Goal: Complete application form: Complete application form

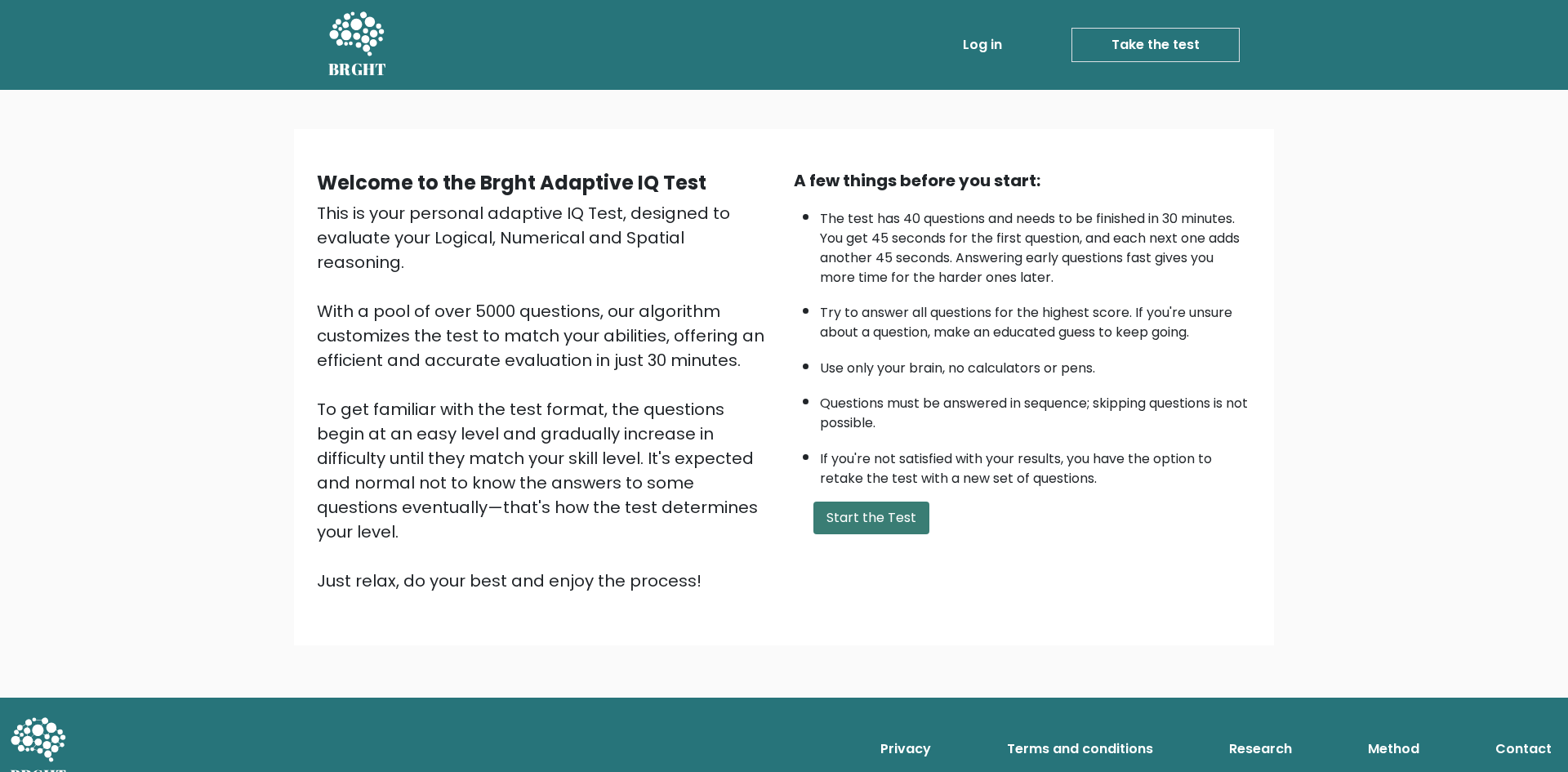
click at [851, 519] on button "Start the Test" at bounding box center [871, 517] width 116 height 33
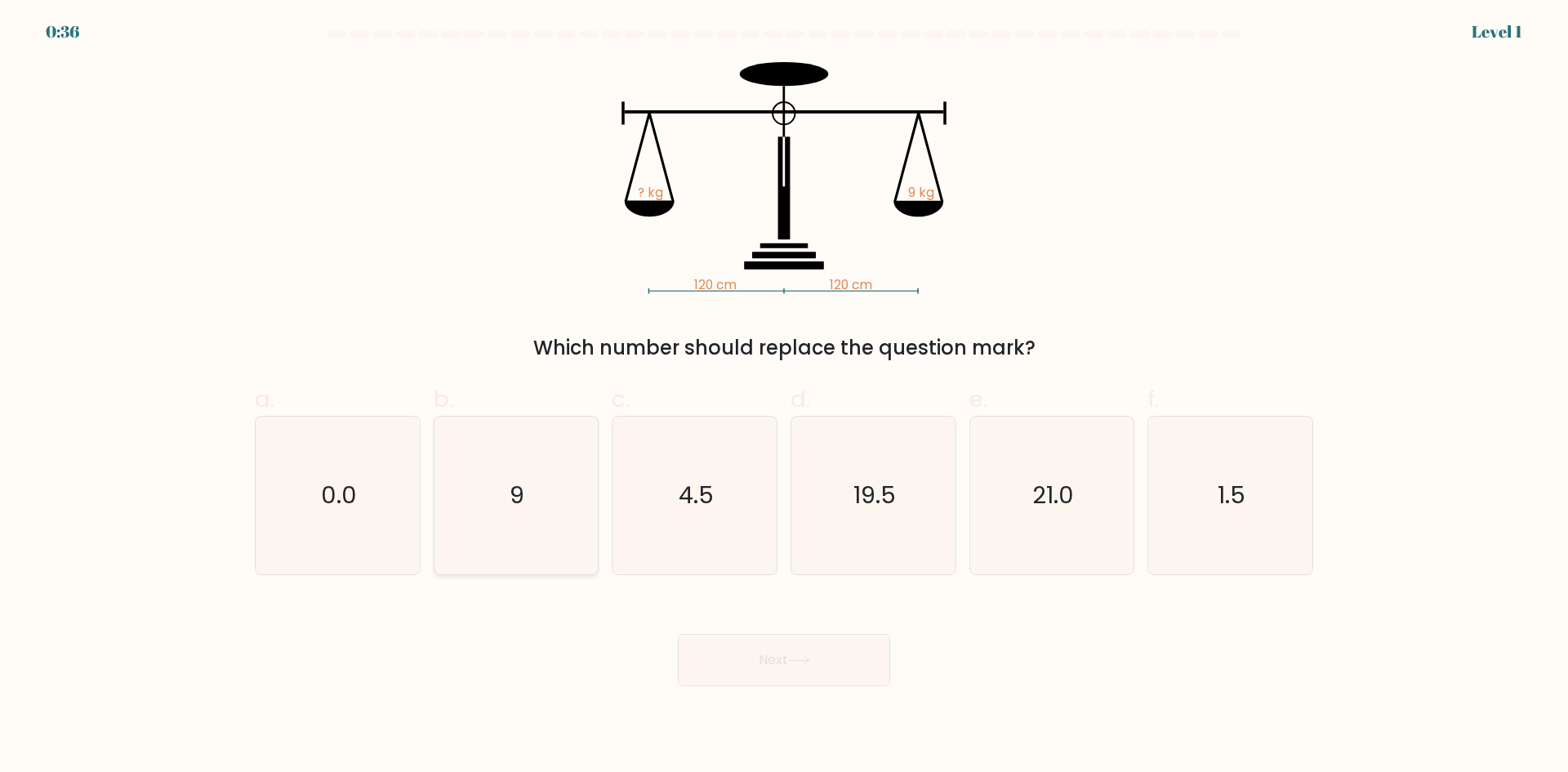
click at [463, 503] on icon "9" at bounding box center [515, 495] width 158 height 158
click at [784, 396] on input "b. 9" at bounding box center [784, 391] width 1 height 11
radio input "true"
click at [735, 669] on button "Next" at bounding box center [784, 659] width 212 height 53
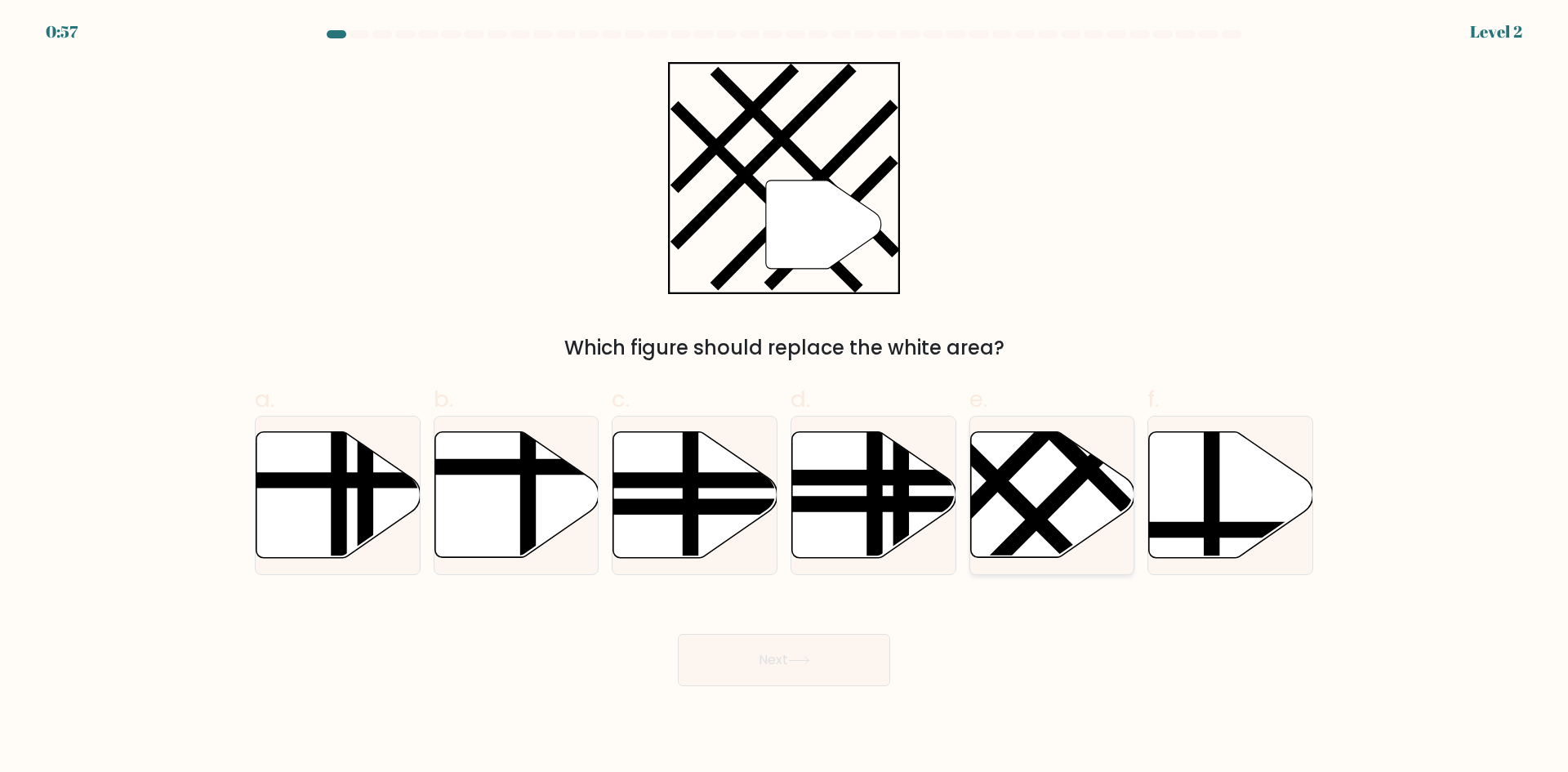
click at [1028, 526] on line at bounding box center [1063, 492] width 179 height 181
click at [785, 396] on input "e." at bounding box center [784, 391] width 1 height 11
radio input "true"
click at [827, 673] on button "Next" at bounding box center [784, 659] width 212 height 53
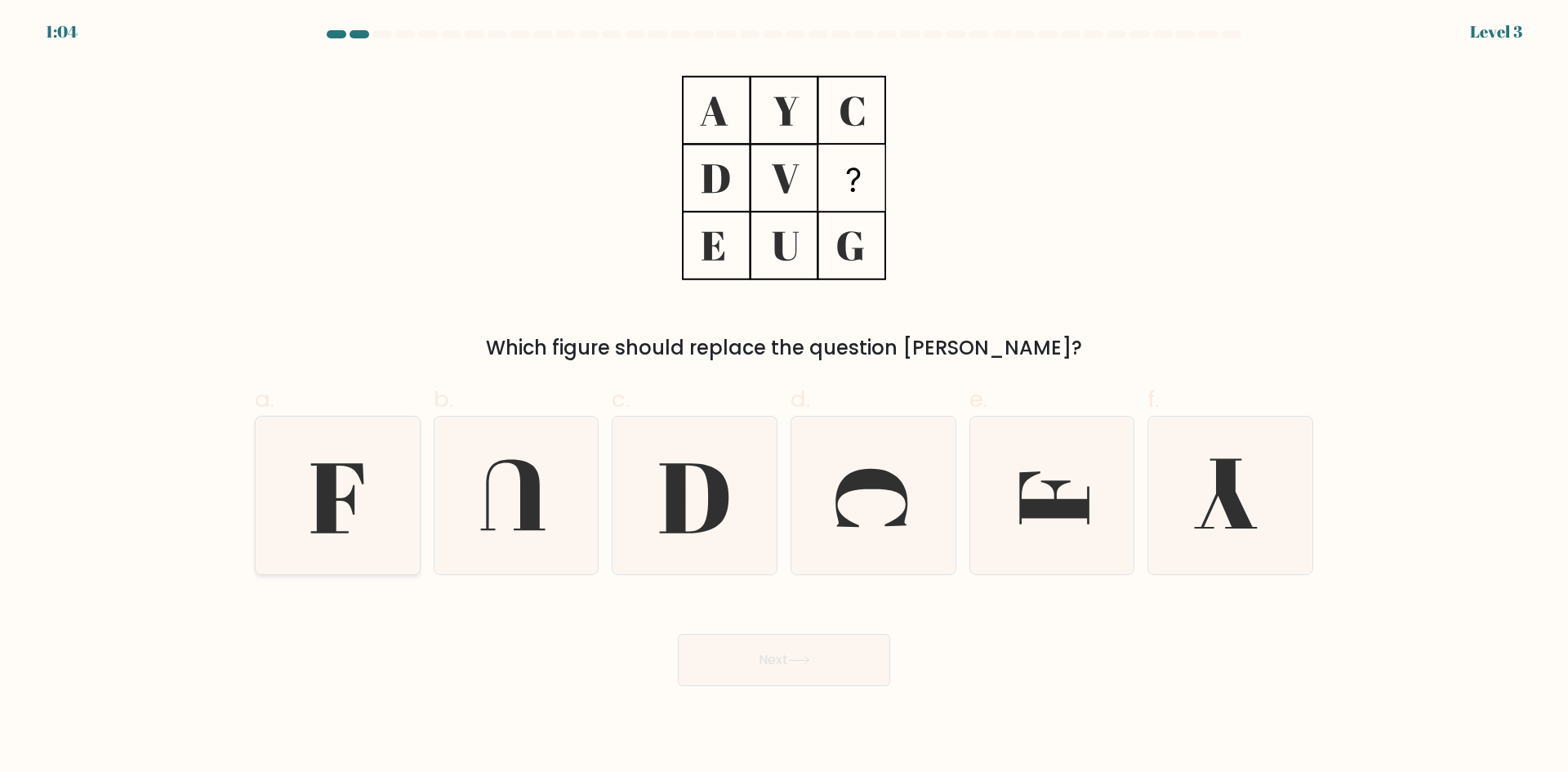
click at [387, 472] on icon at bounding box center [337, 495] width 158 height 158
click at [784, 396] on input "a." at bounding box center [784, 391] width 1 height 11
radio input "true"
click at [785, 661] on button "Next" at bounding box center [784, 659] width 212 height 53
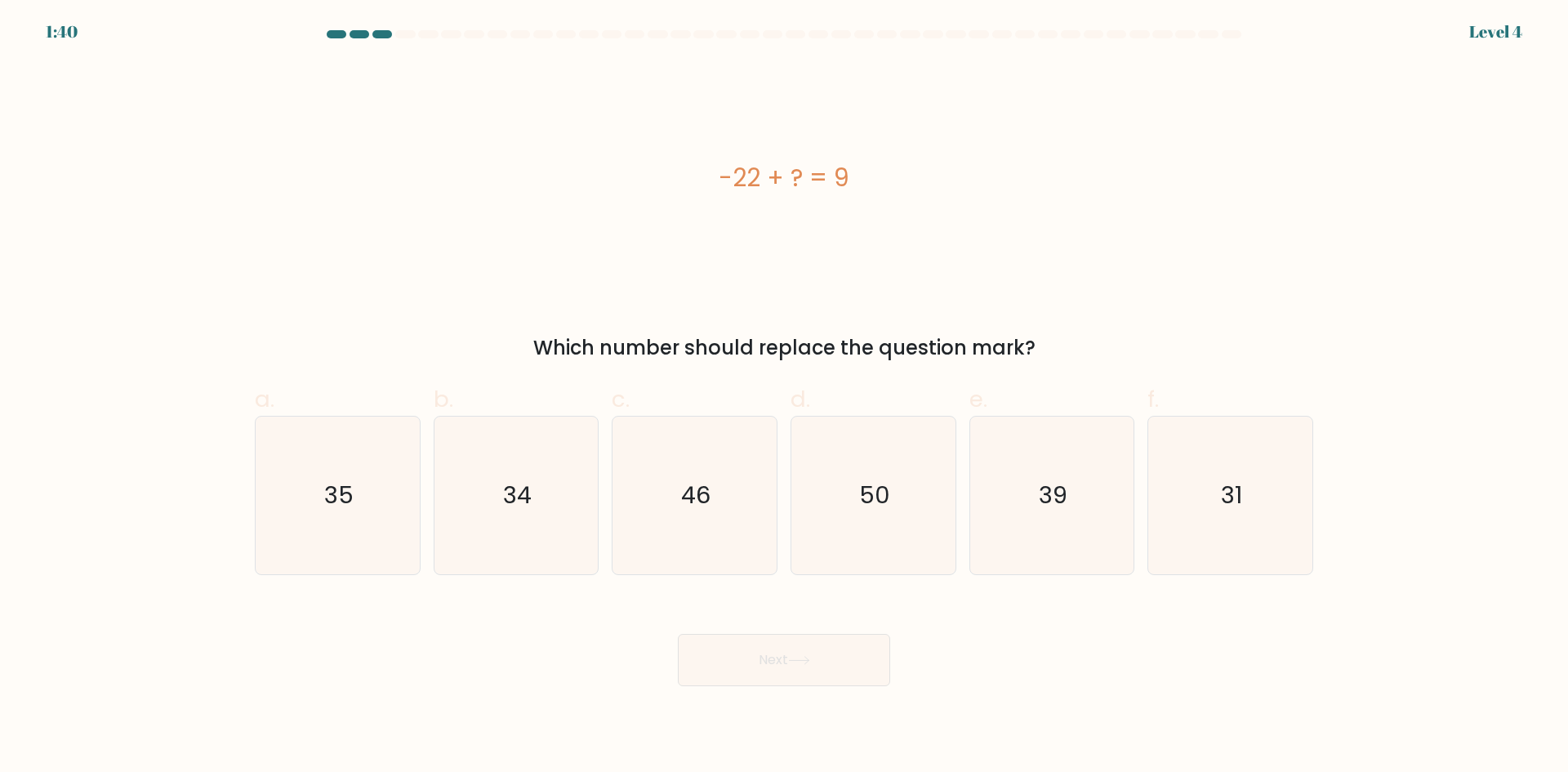
click at [747, 184] on div "-22 + ? = 9" at bounding box center [784, 177] width 1059 height 37
copy div "-22 + ? = 9"
click at [1251, 528] on icon "31" at bounding box center [1230, 495] width 158 height 158
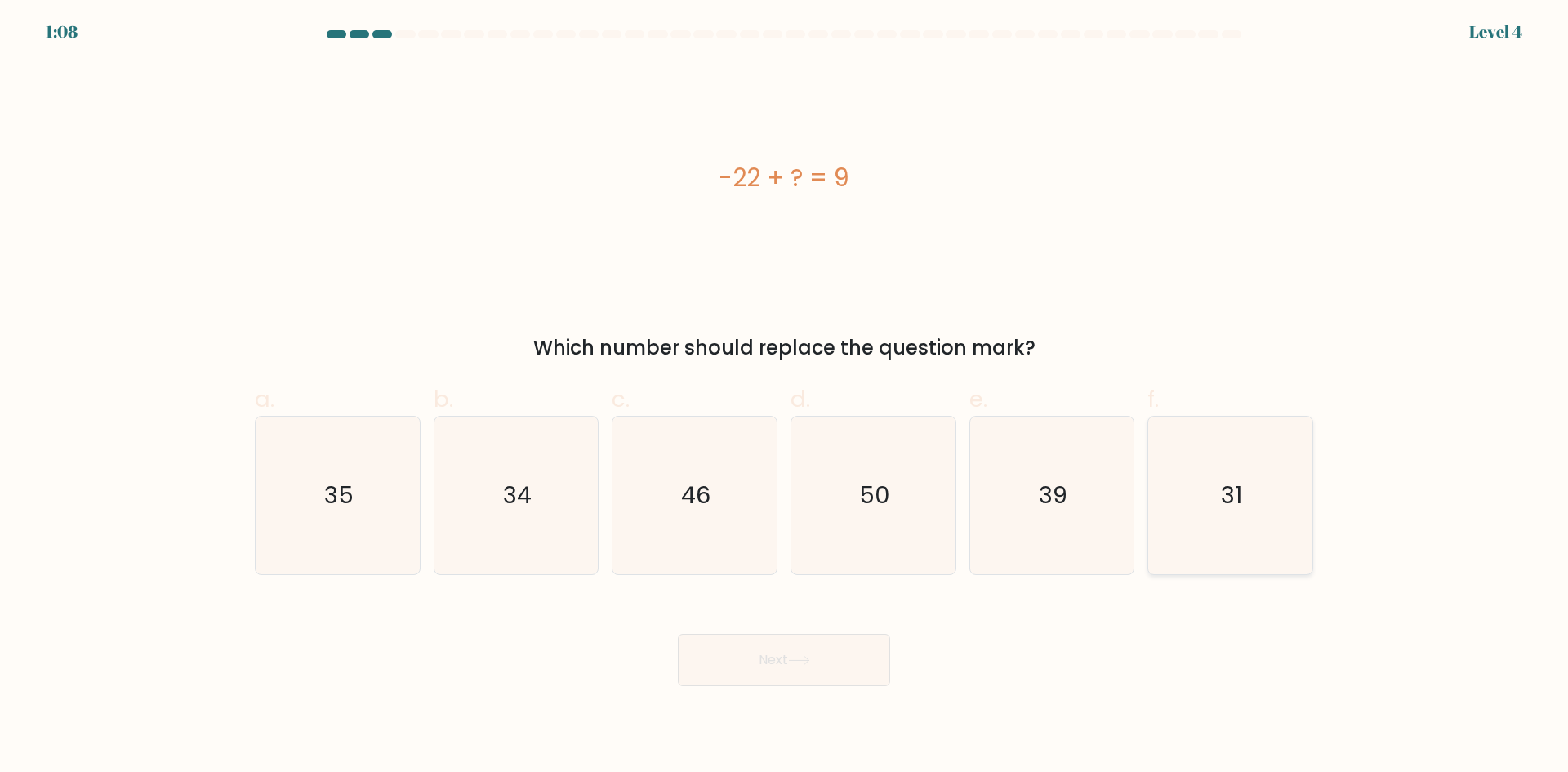
click at [785, 396] on input "f. 31" at bounding box center [784, 391] width 1 height 11
radio input "true"
click at [841, 653] on button "Next" at bounding box center [784, 659] width 212 height 53
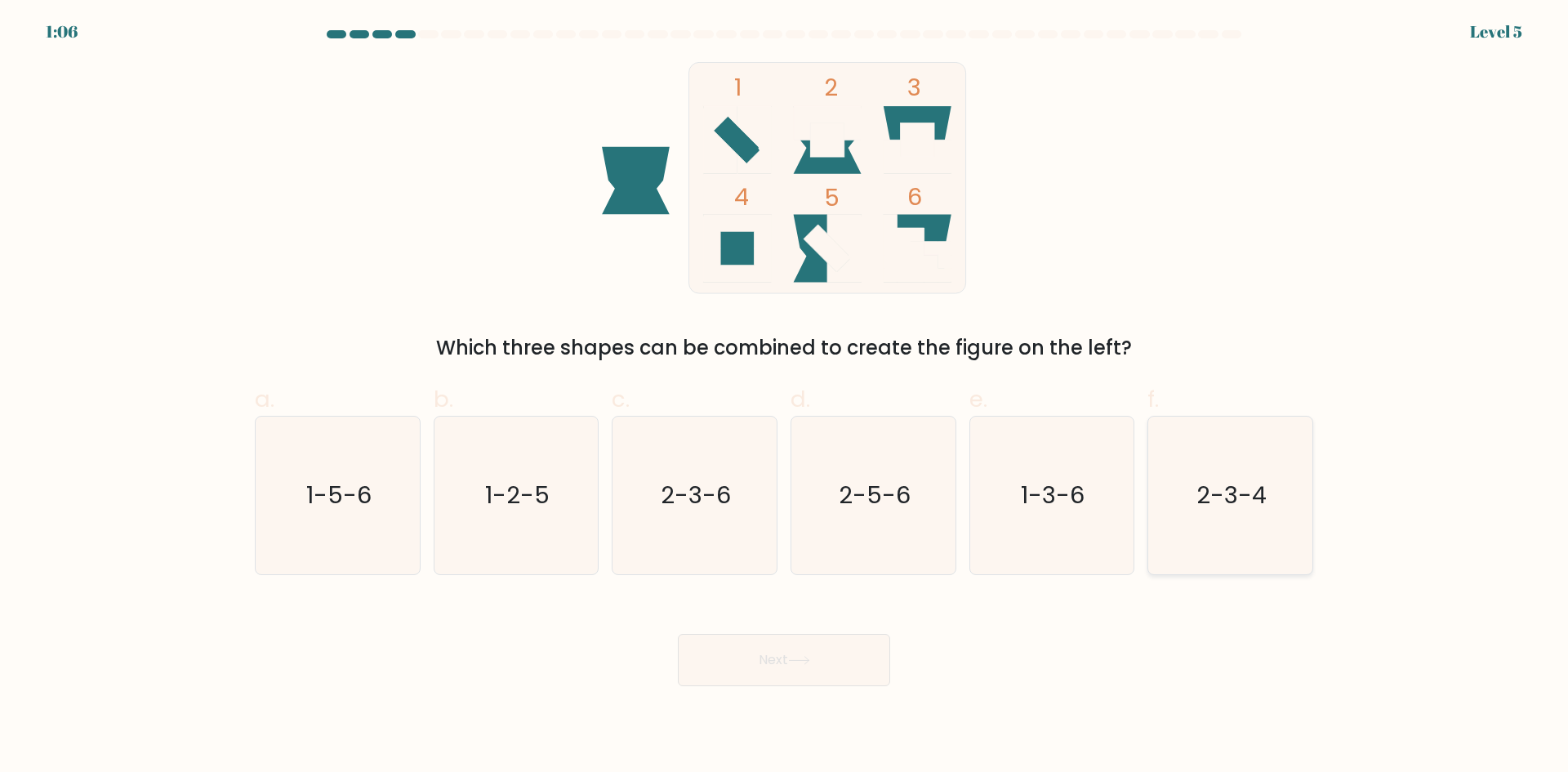
click at [1240, 511] on text "2-3-4" at bounding box center [1232, 495] width 70 height 33
click at [785, 396] on input "f. 2-3-4" at bounding box center [784, 391] width 1 height 11
radio input "true"
click at [823, 660] on button "Next" at bounding box center [784, 659] width 212 height 53
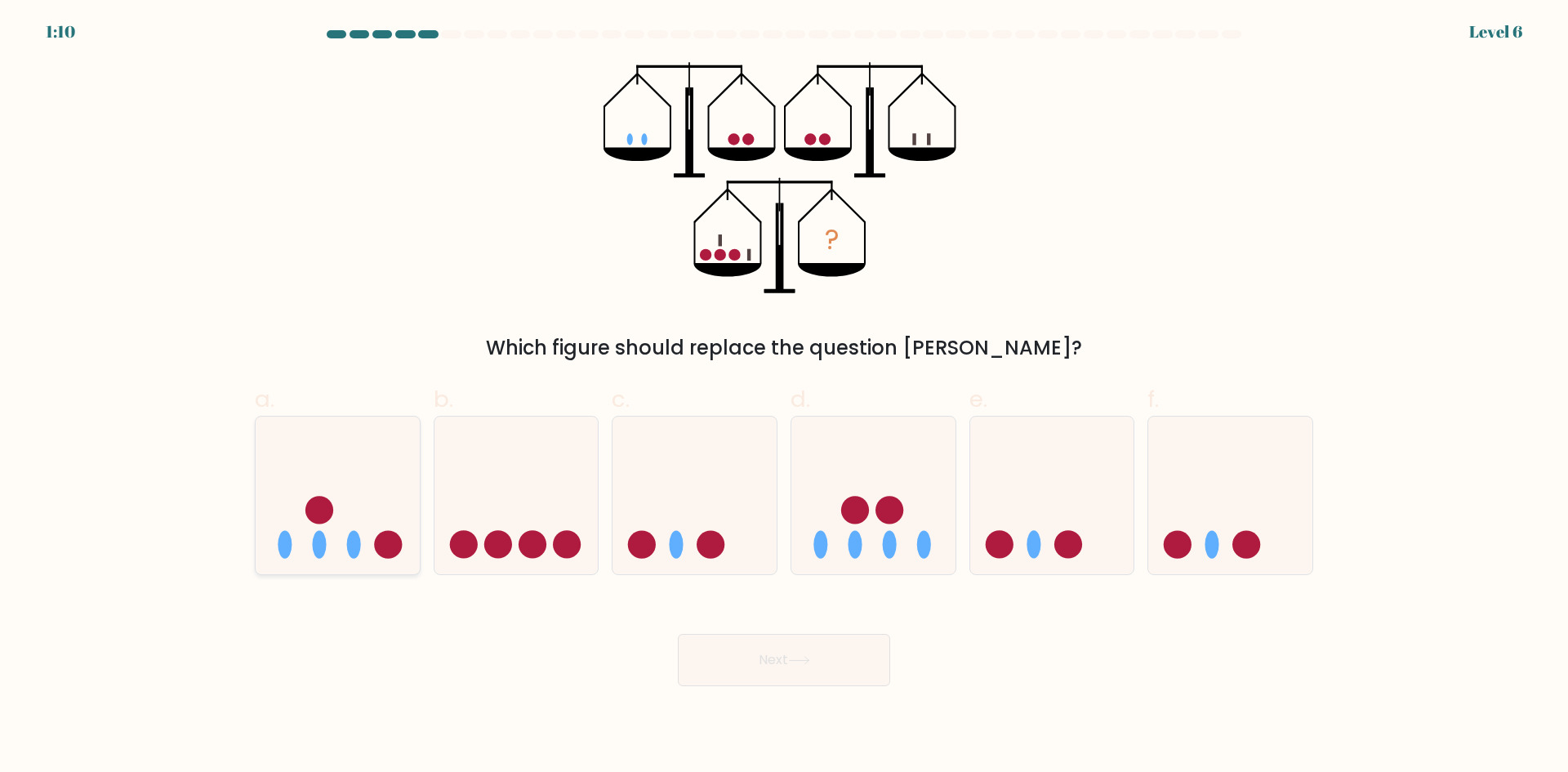
click at [343, 525] on icon at bounding box center [338, 495] width 165 height 136
click at [784, 396] on input "a." at bounding box center [784, 391] width 1 height 11
radio input "true"
click at [777, 652] on button "Next" at bounding box center [784, 659] width 212 height 53
